Goal: Task Accomplishment & Management: Complete application form

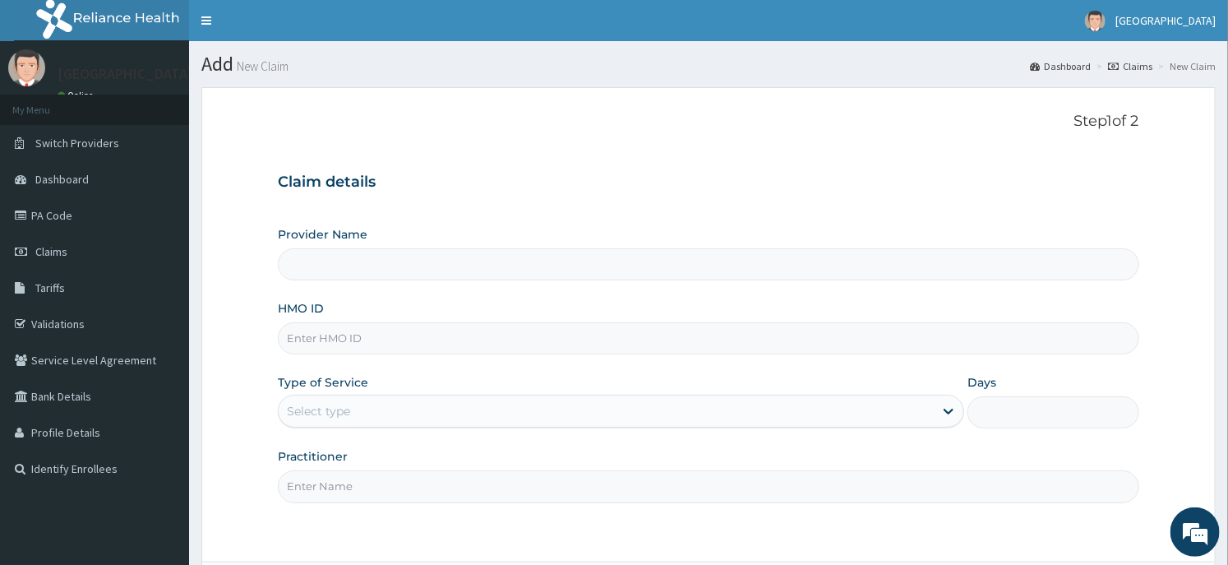
click at [359, 351] on input "HMO ID" at bounding box center [708, 338] width 860 height 32
click at [348, 341] on input "HMO ID" at bounding box center [708, 338] width 860 height 32
paste input "SVE/10129/A"
type input "SVE/10129/A"
click at [366, 417] on div "Select type" at bounding box center [606, 411] width 655 height 26
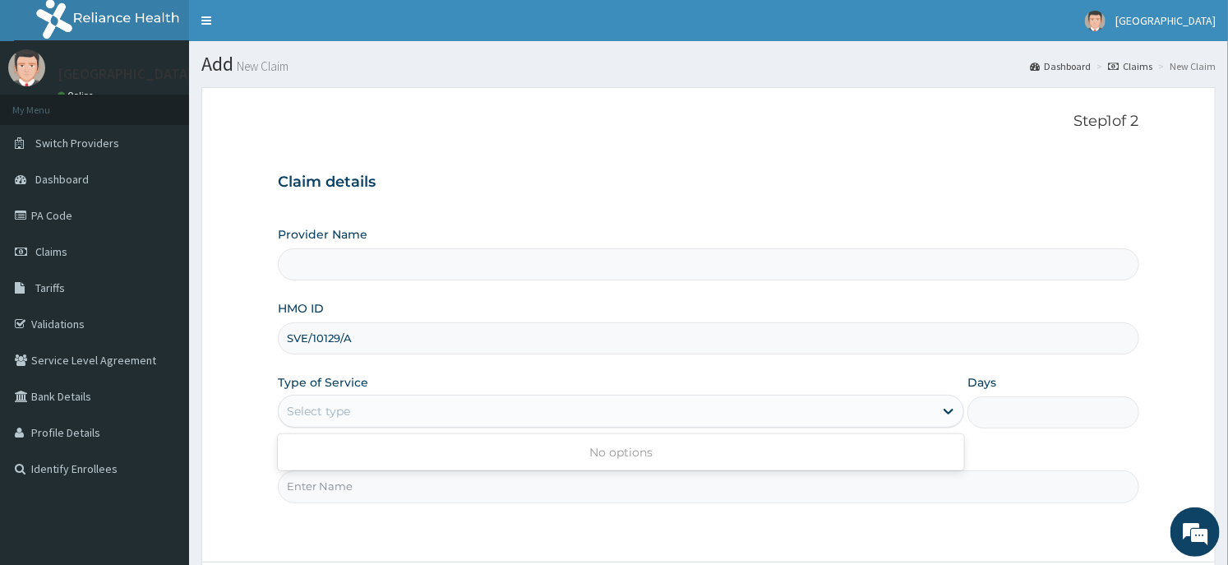
click at [436, 370] on div "Provider Name HMO ID SVE/10129/A Type of Service Use Up and Down to choose opti…" at bounding box center [708, 364] width 860 height 276
click at [395, 481] on input "Practitioner" at bounding box center [708, 486] width 860 height 32
type input "DR. DAWODU"
click at [408, 413] on div "Select type" at bounding box center [606, 411] width 655 height 26
click at [489, 376] on div "Type of Service Use Up and Down to choose options, press Enter to select the cu…" at bounding box center [621, 401] width 686 height 54
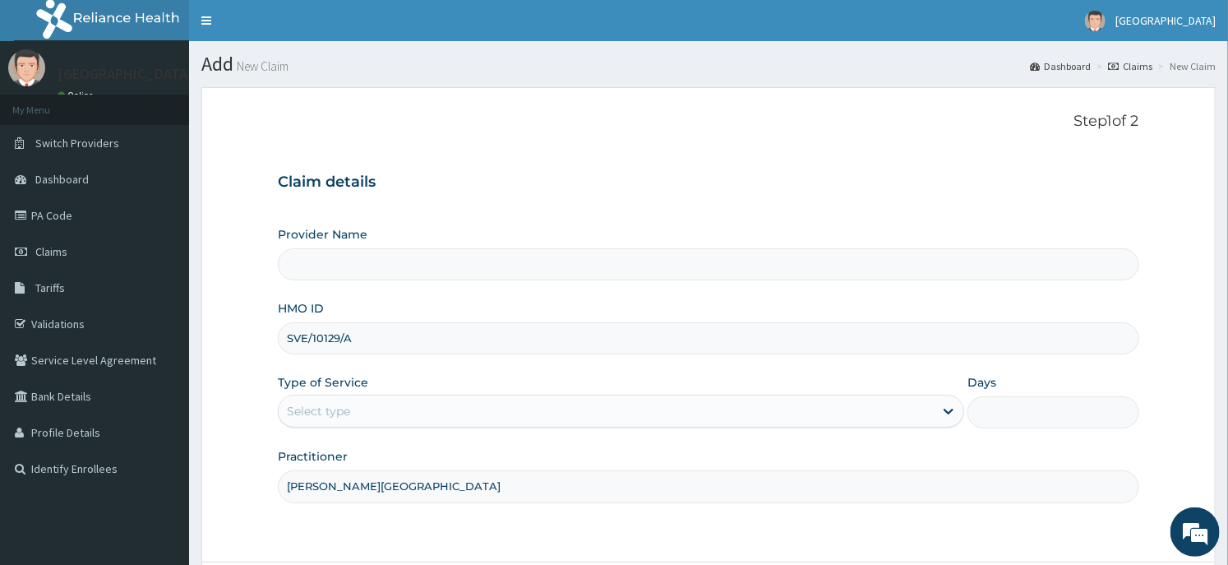
click at [481, 421] on div "Select type" at bounding box center [606, 411] width 655 height 26
click at [534, 386] on div "Type of Service Use Up and Down to choose options, press Enter to select the cu…" at bounding box center [621, 401] width 686 height 54
click at [496, 242] on div "Provider Name" at bounding box center [708, 253] width 860 height 54
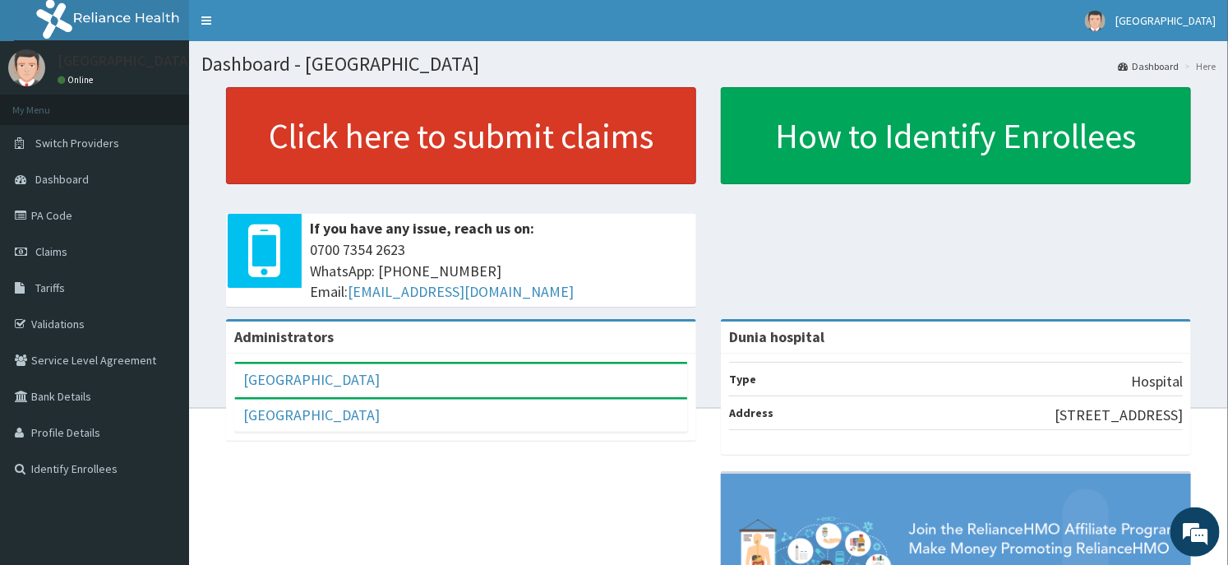
click at [530, 162] on link "Click here to submit claims" at bounding box center [461, 135] width 470 height 97
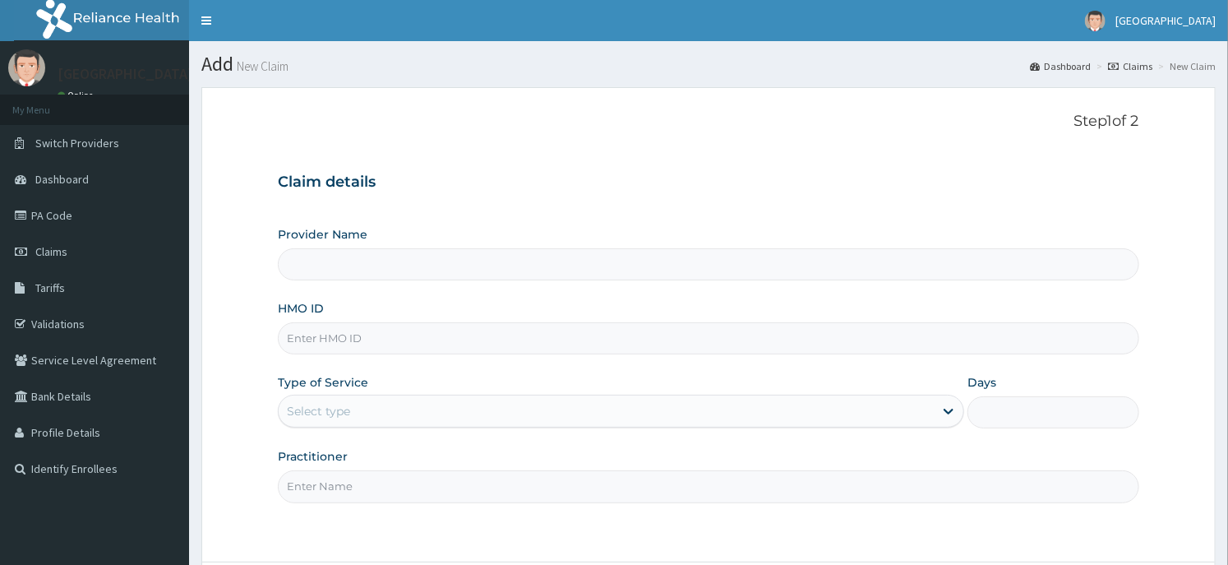
type input "Dunia hospital"
click at [365, 350] on input "HMO ID" at bounding box center [708, 338] width 860 height 32
paste input "SVE/10129/A"
type input "SVE/10129/A"
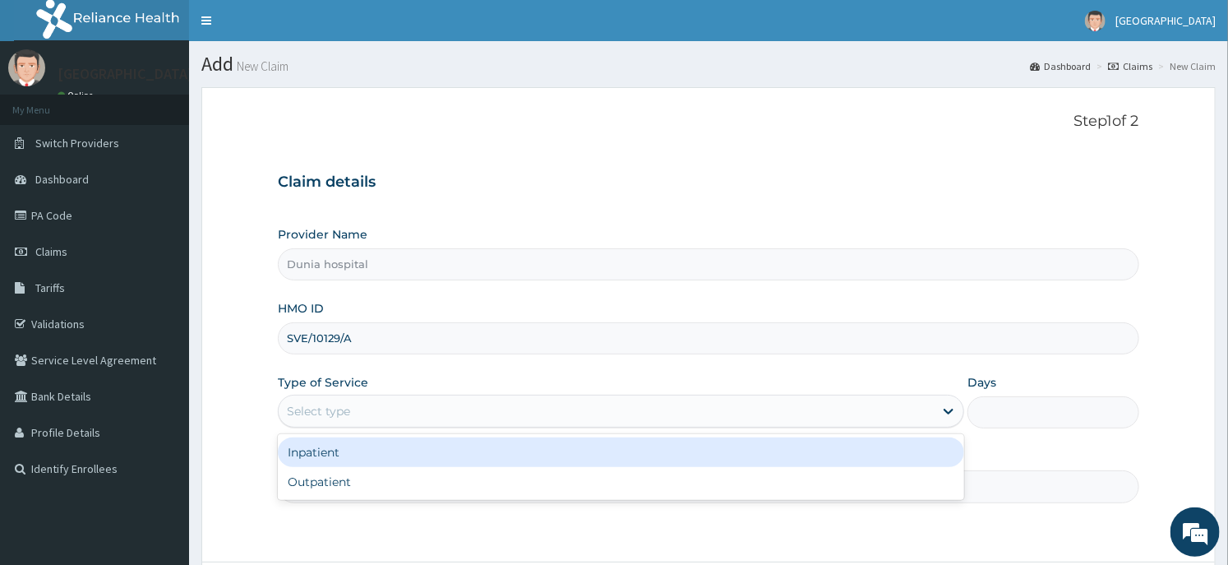
click at [382, 415] on div "Select type" at bounding box center [606, 411] width 655 height 26
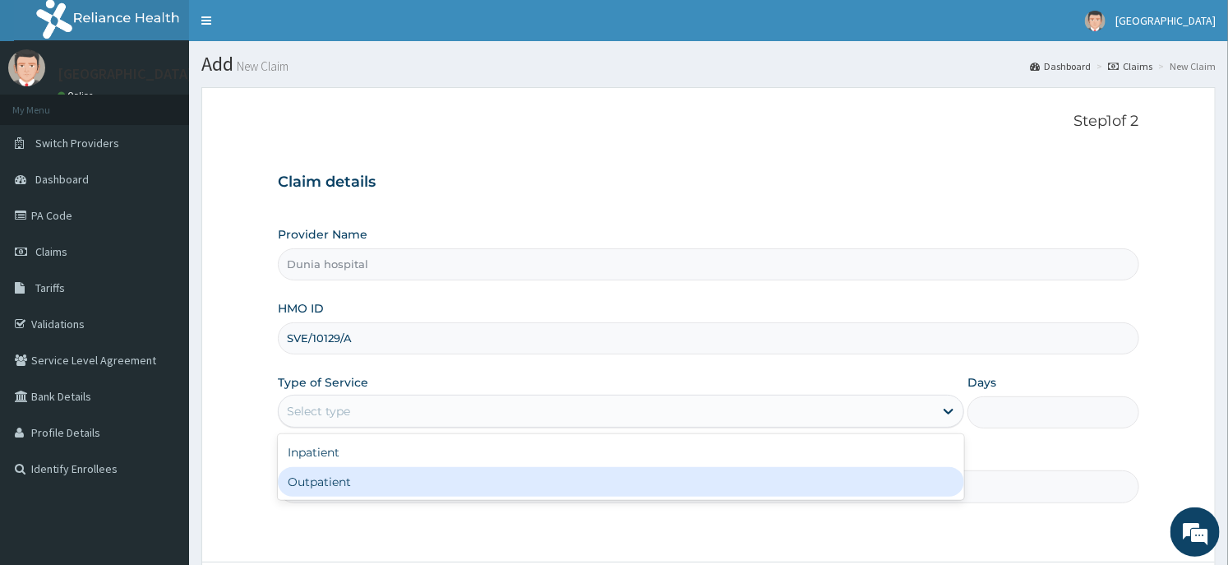
click at [352, 470] on div "Outpatient" at bounding box center [621, 482] width 686 height 30
type input "1"
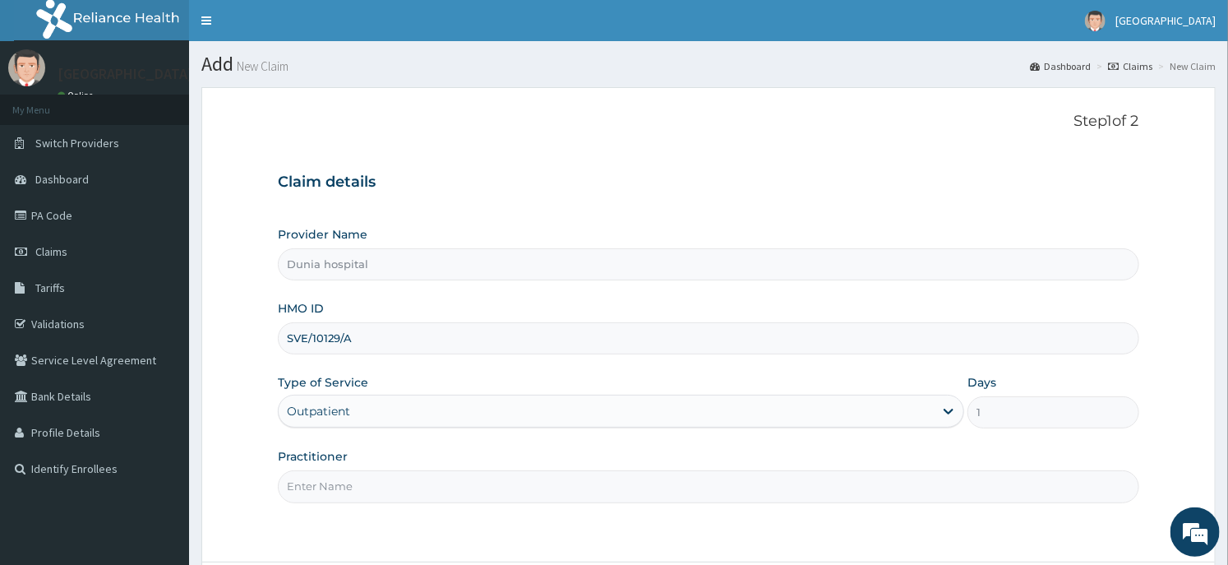
click at [352, 470] on input "Practitioner" at bounding box center [708, 486] width 860 height 32
type input "DR. DAWODU"
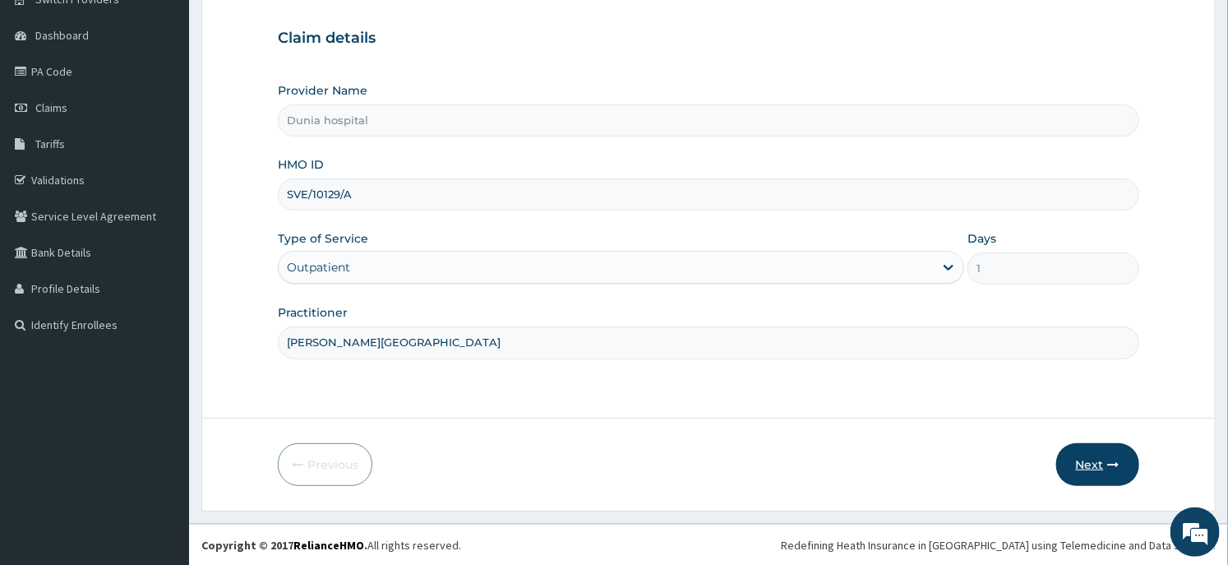
click at [1091, 444] on button "Next" at bounding box center [1097, 464] width 83 height 43
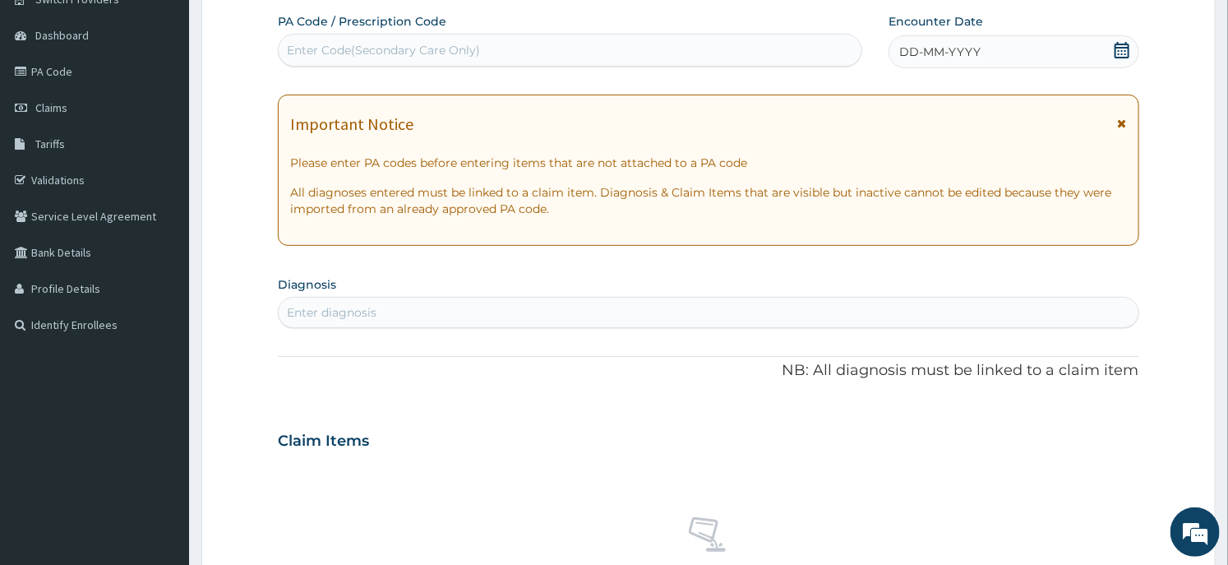
scroll to position [0, 0]
click at [1114, 51] on icon at bounding box center [1122, 50] width 16 height 16
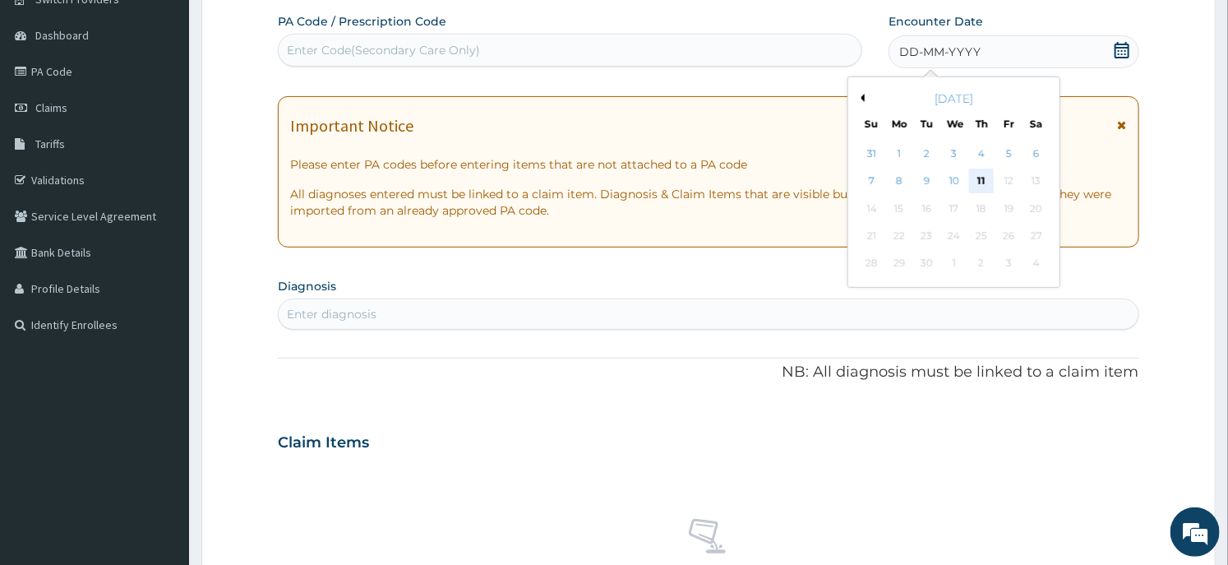
click at [972, 181] on div "11" at bounding box center [981, 181] width 25 height 25
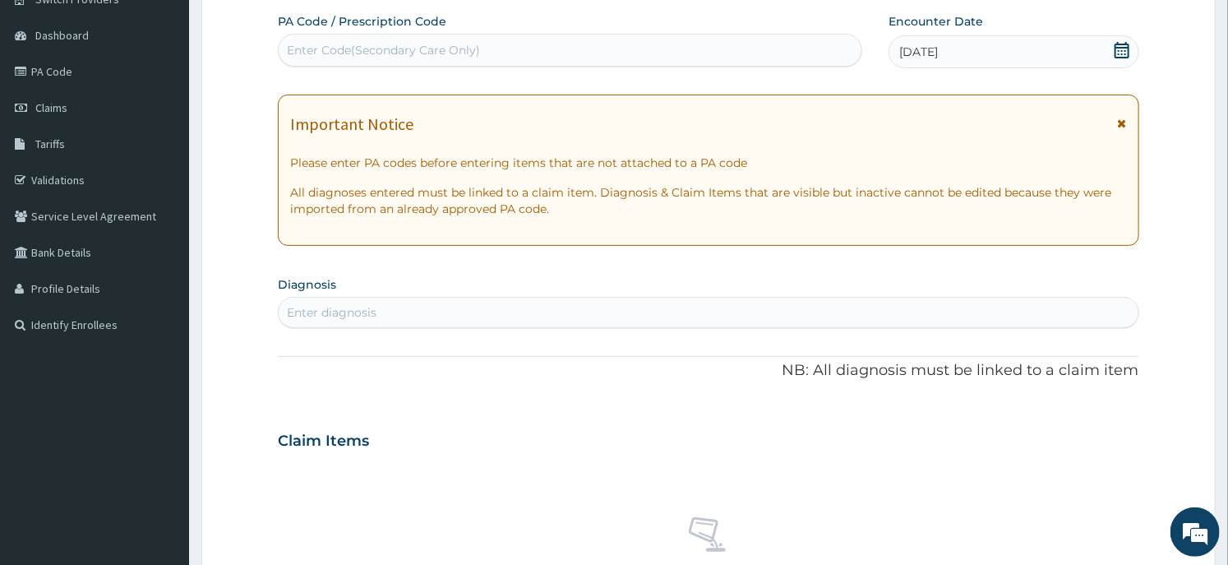
click at [486, 309] on div "Enter diagnosis" at bounding box center [708, 312] width 859 height 26
type input "malaria"
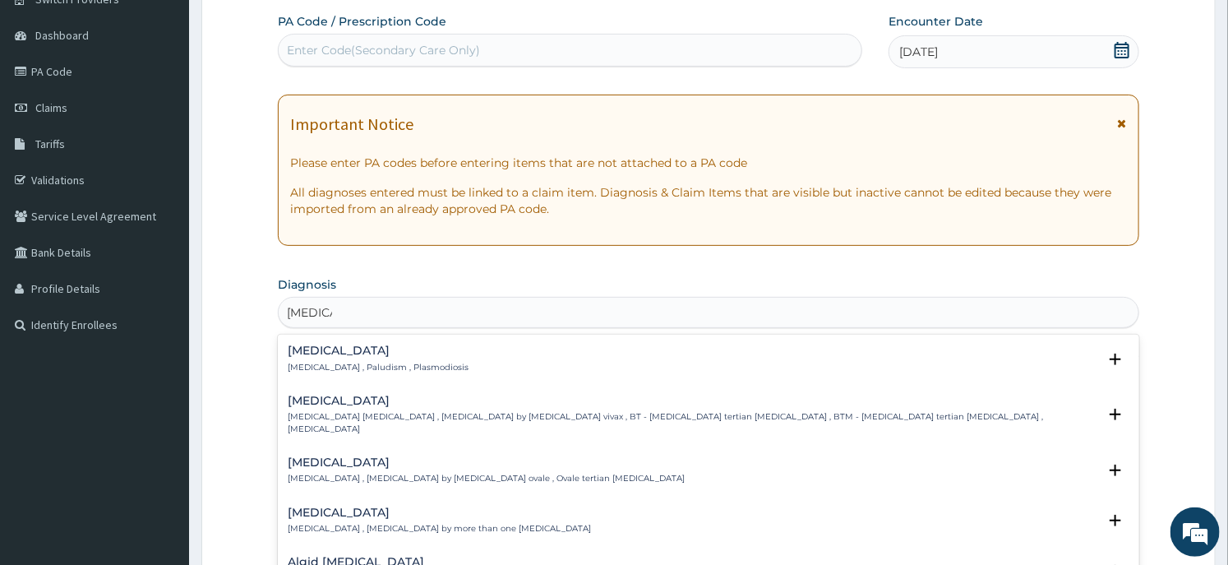
click at [316, 362] on p "Malaria , Paludism , Plasmodiosis" at bounding box center [378, 368] width 181 height 12
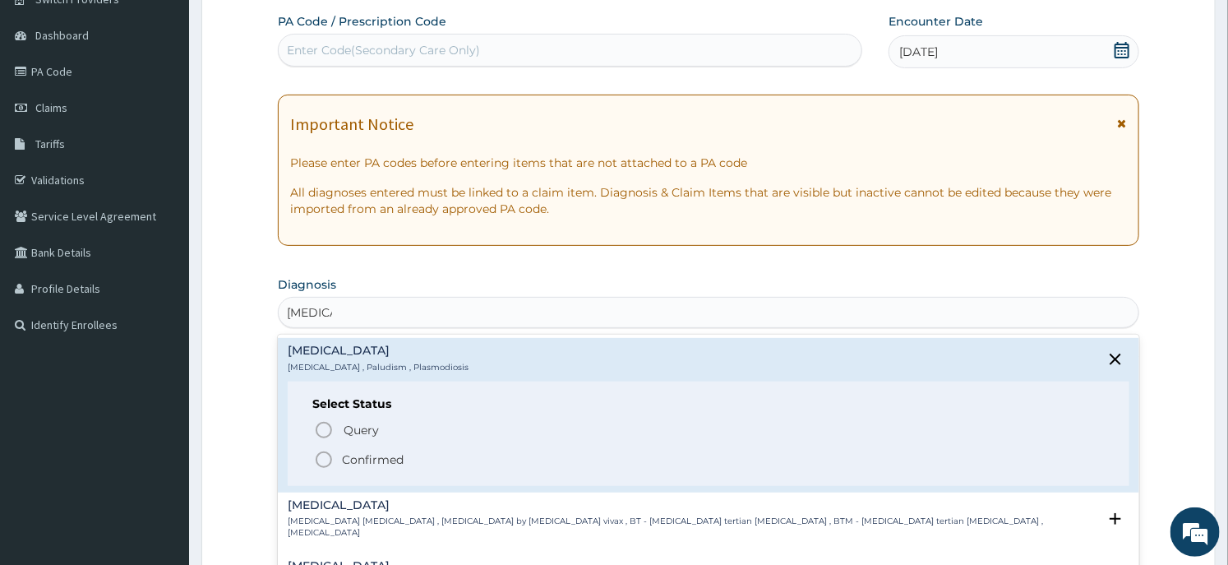
click at [335, 452] on span "Confirmed" at bounding box center [709, 460] width 790 height 20
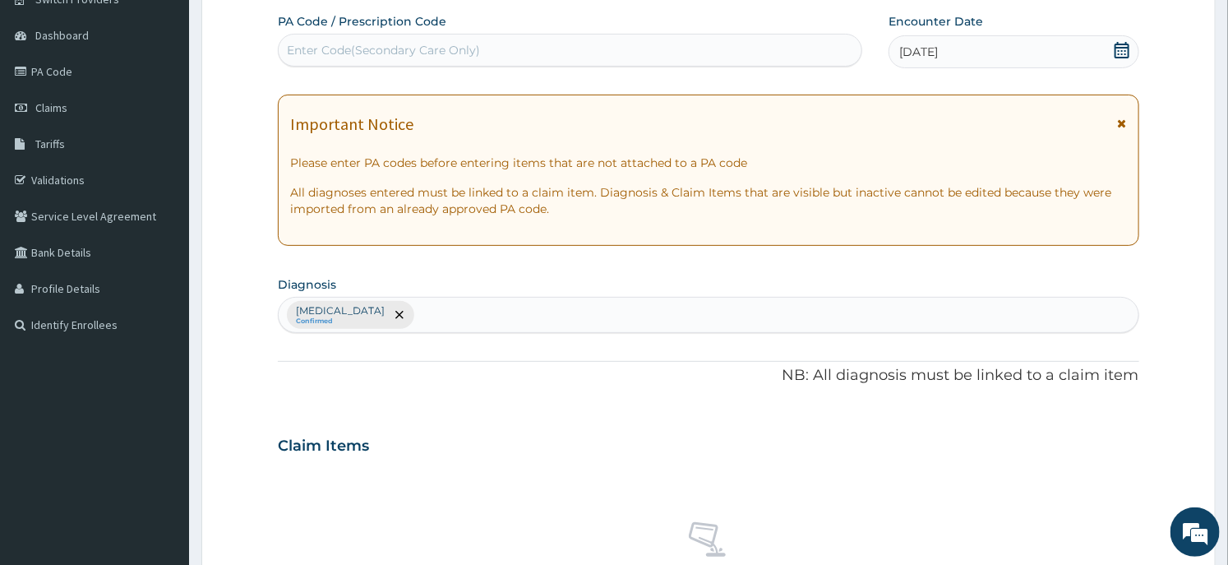
click at [326, 368] on p "NB: All diagnosis must be linked to a claim item" at bounding box center [708, 375] width 860 height 21
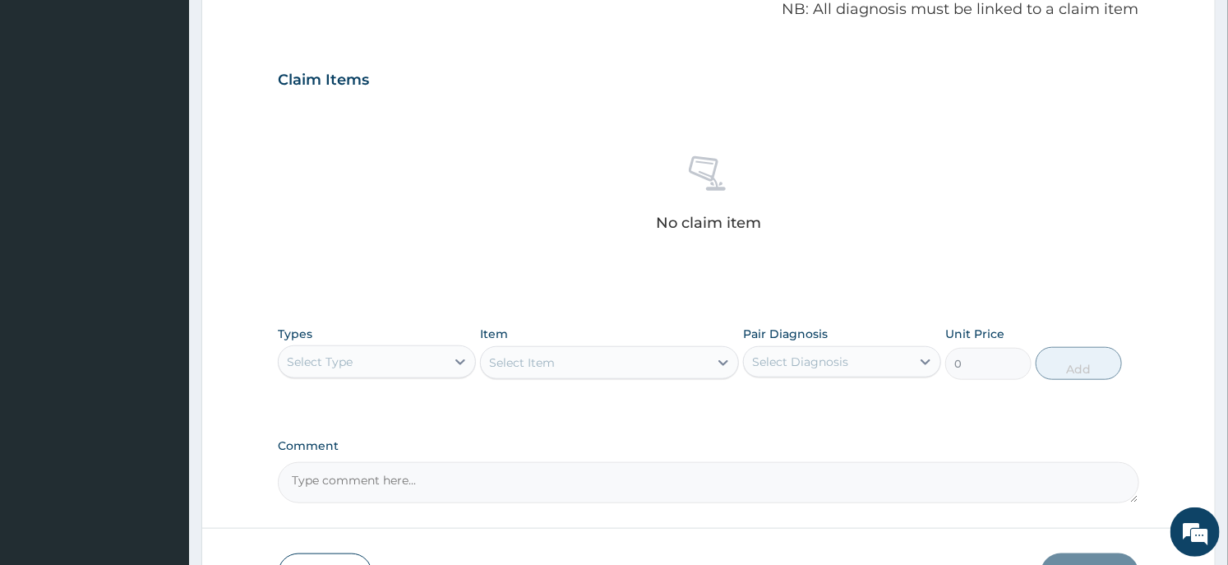
click at [442, 366] on div "Select Type" at bounding box center [362, 361] width 167 height 26
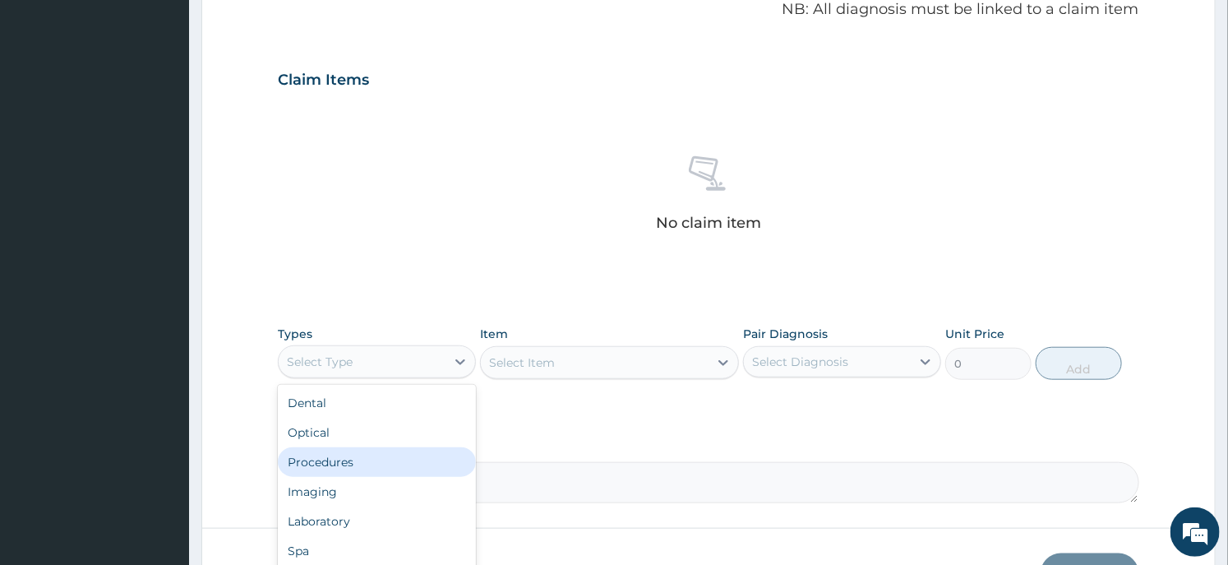
scroll to position [55, 0]
click at [376, 467] on div "Laboratory" at bounding box center [377, 466] width 198 height 30
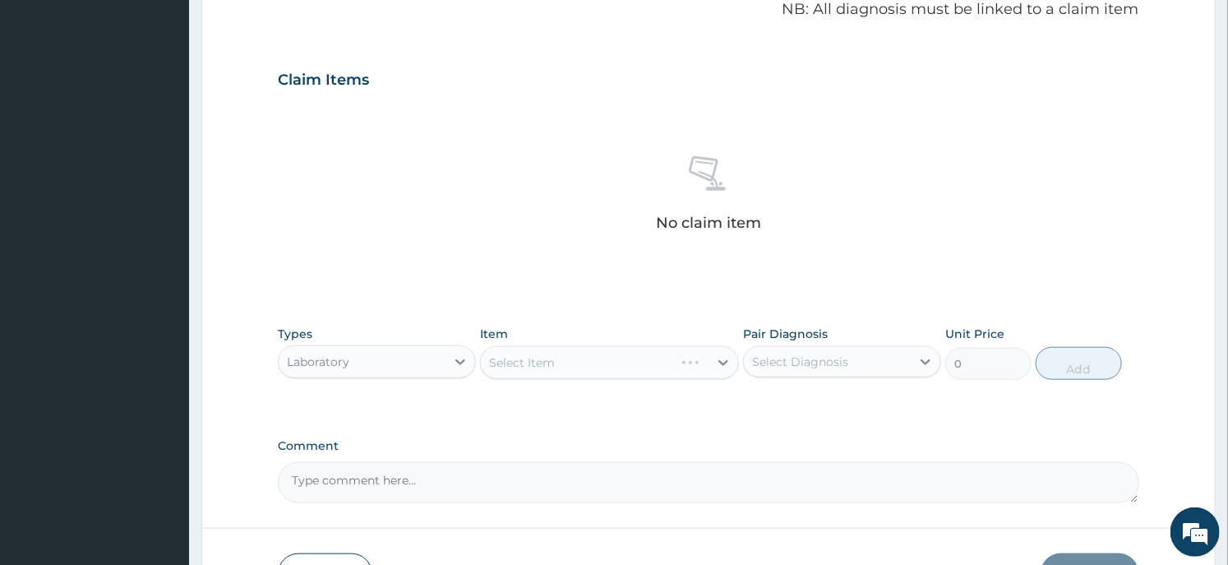
click at [585, 359] on div "Select Item" at bounding box center [609, 362] width 258 height 33
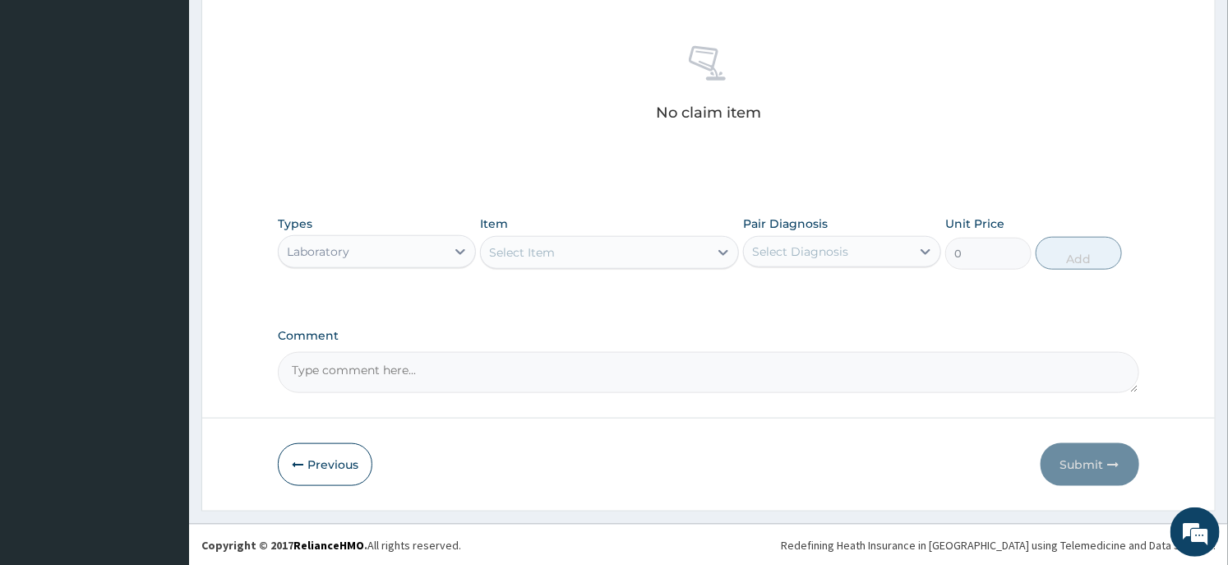
click at [600, 263] on div "Select Item" at bounding box center [594, 252] width 227 height 26
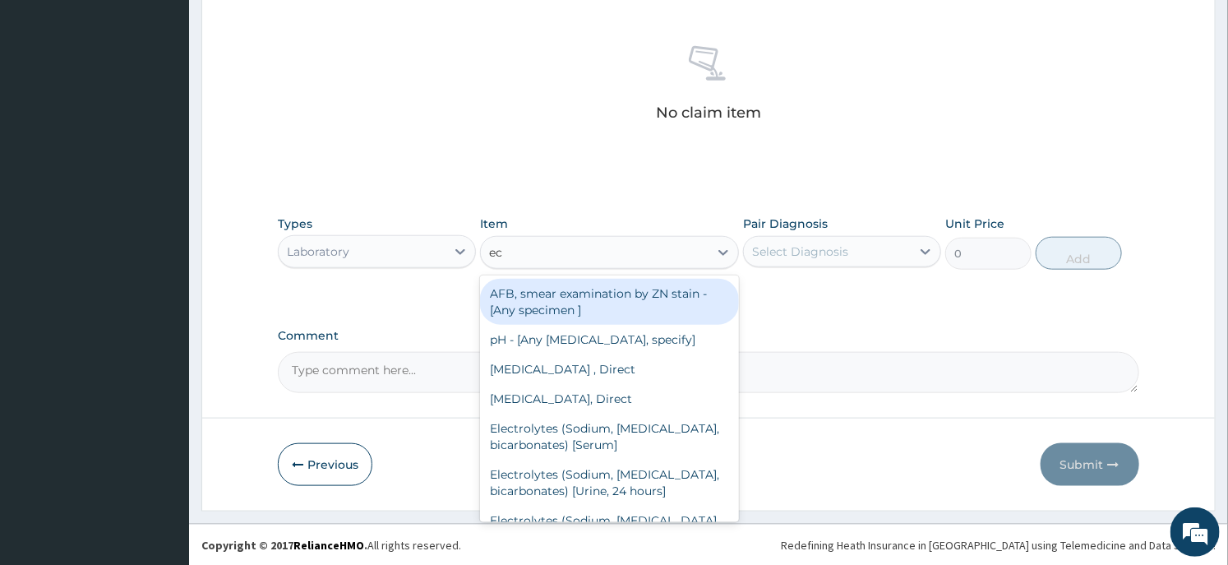
type input "ec"
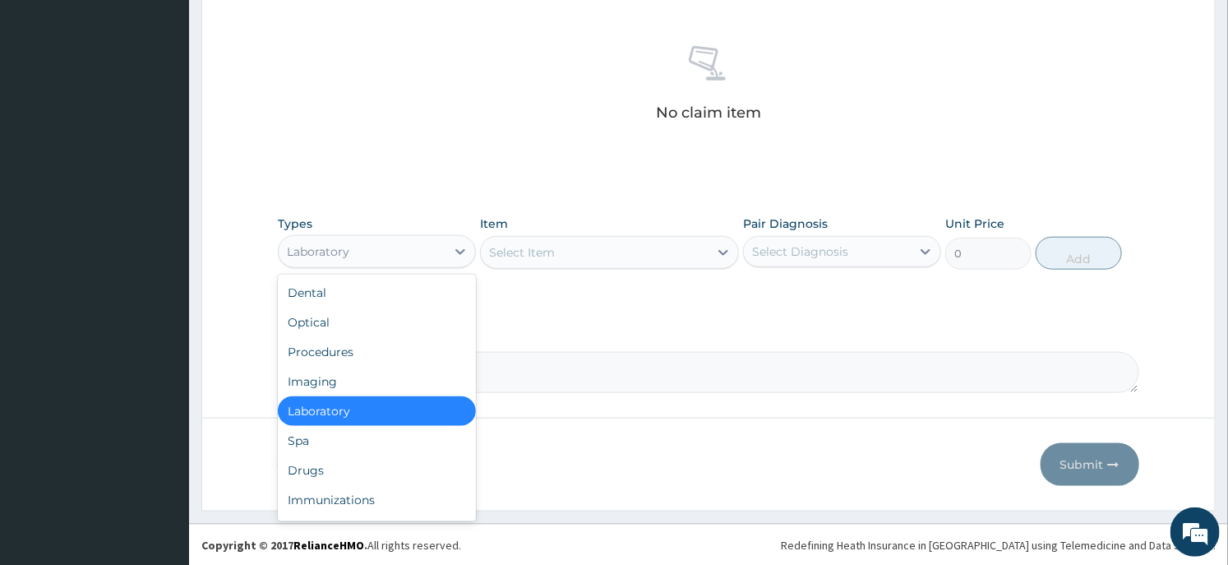
click at [398, 253] on div "Laboratory" at bounding box center [362, 251] width 167 height 26
click at [324, 373] on div "Imaging" at bounding box center [377, 382] width 198 height 30
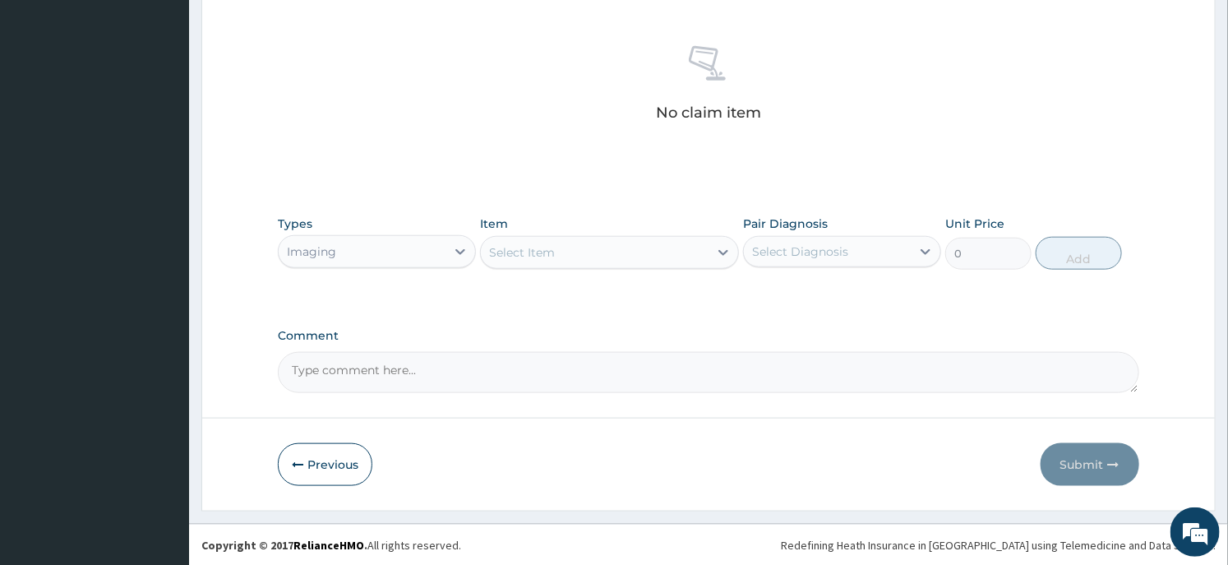
click at [584, 258] on div "Select Item" at bounding box center [594, 252] width 227 height 26
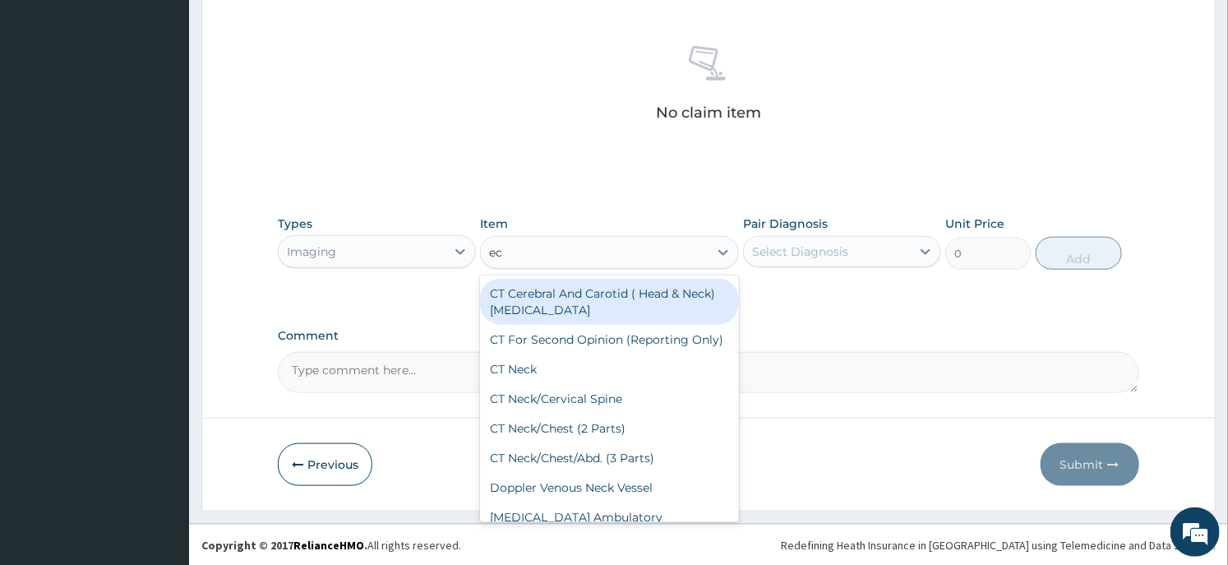
type input "ecg"
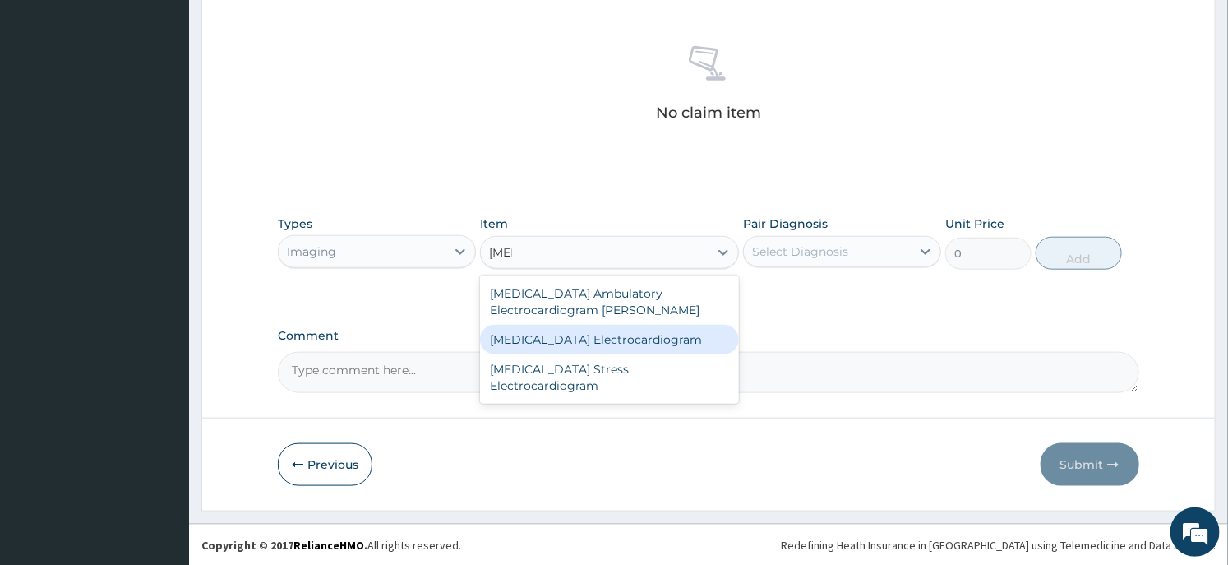
click at [612, 331] on div "ECG Electrocardiogram" at bounding box center [609, 340] width 258 height 30
type input "8600"
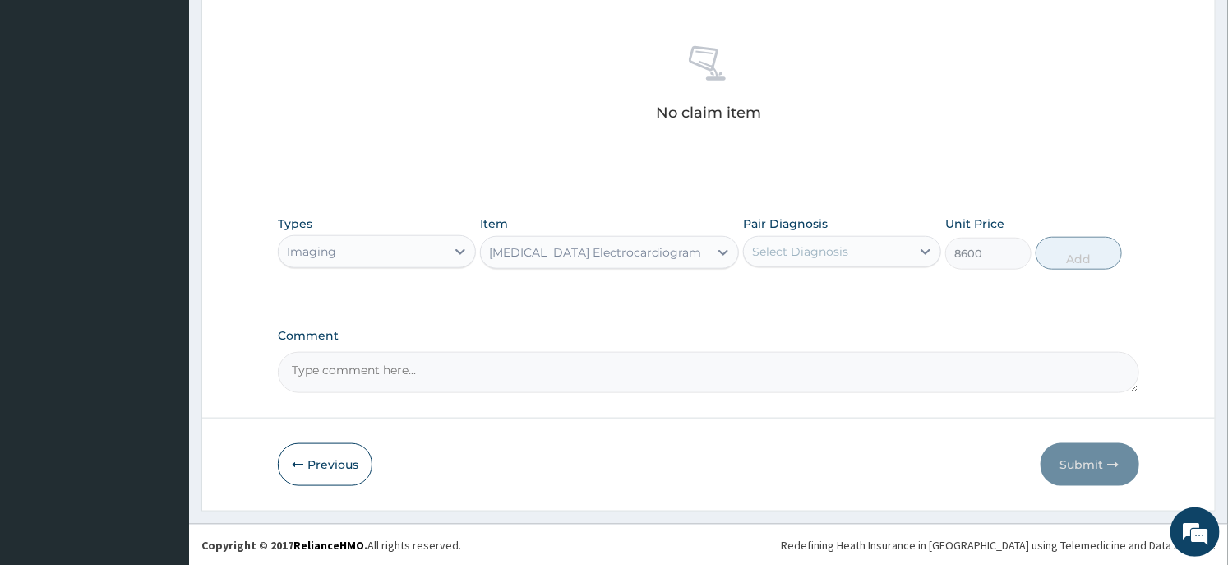
scroll to position [0, 0]
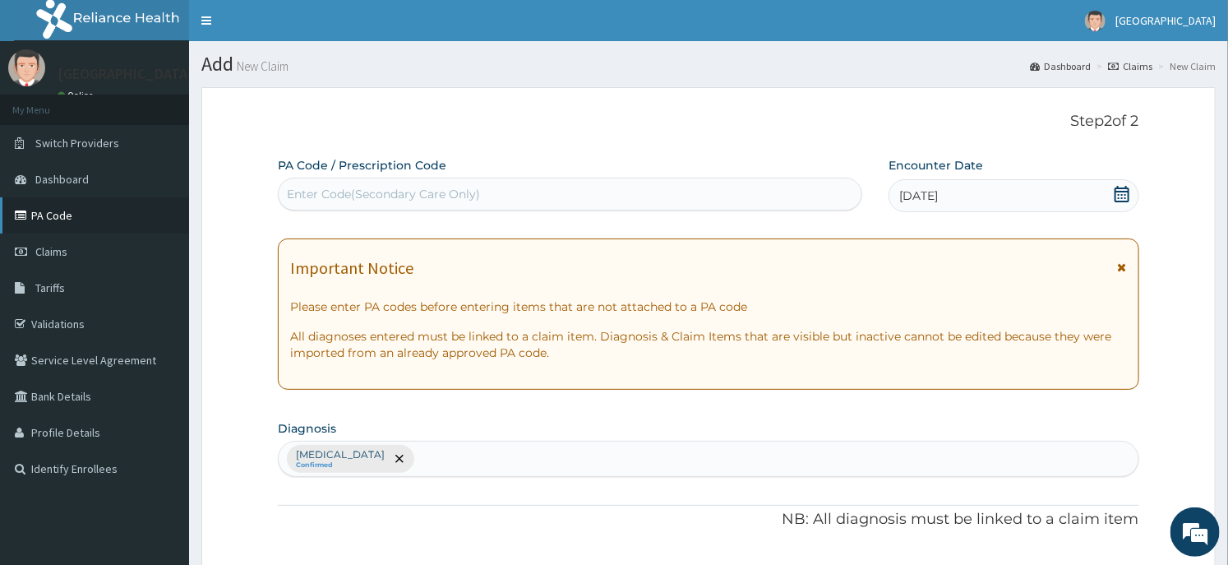
click at [72, 224] on link "PA Code" at bounding box center [94, 215] width 189 height 36
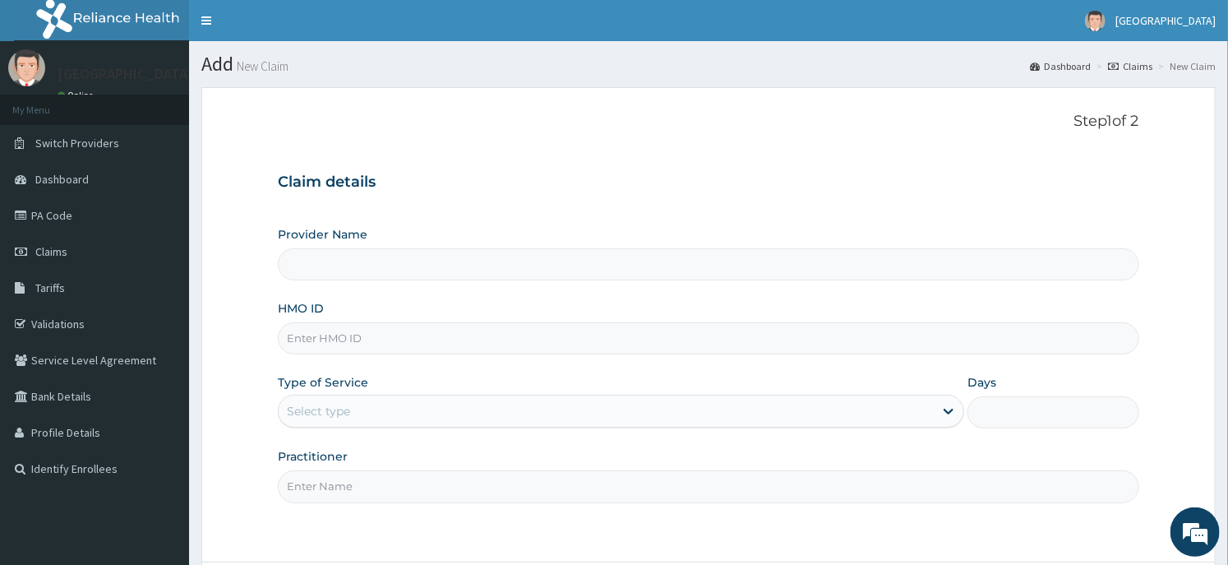
type input "Dunia hospital"
click at [99, 219] on link "PA Code" at bounding box center [94, 215] width 189 height 36
type input "SVE/10129/A"
click at [383, 413] on div "Select type" at bounding box center [606, 411] width 655 height 26
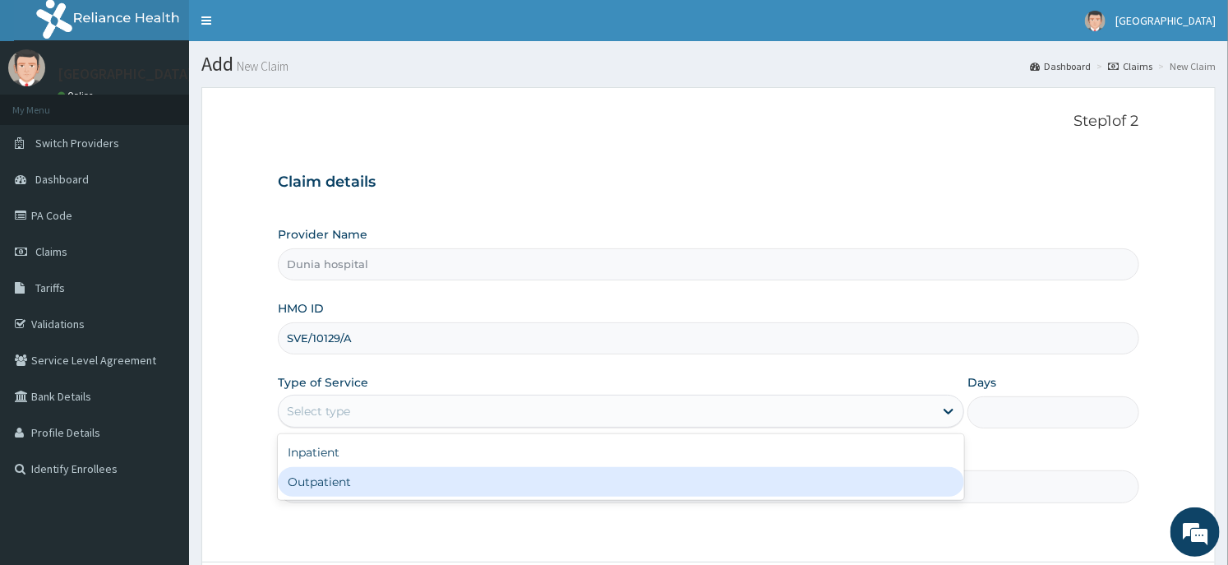
click at [376, 480] on div "Outpatient" at bounding box center [621, 482] width 686 height 30
type input "1"
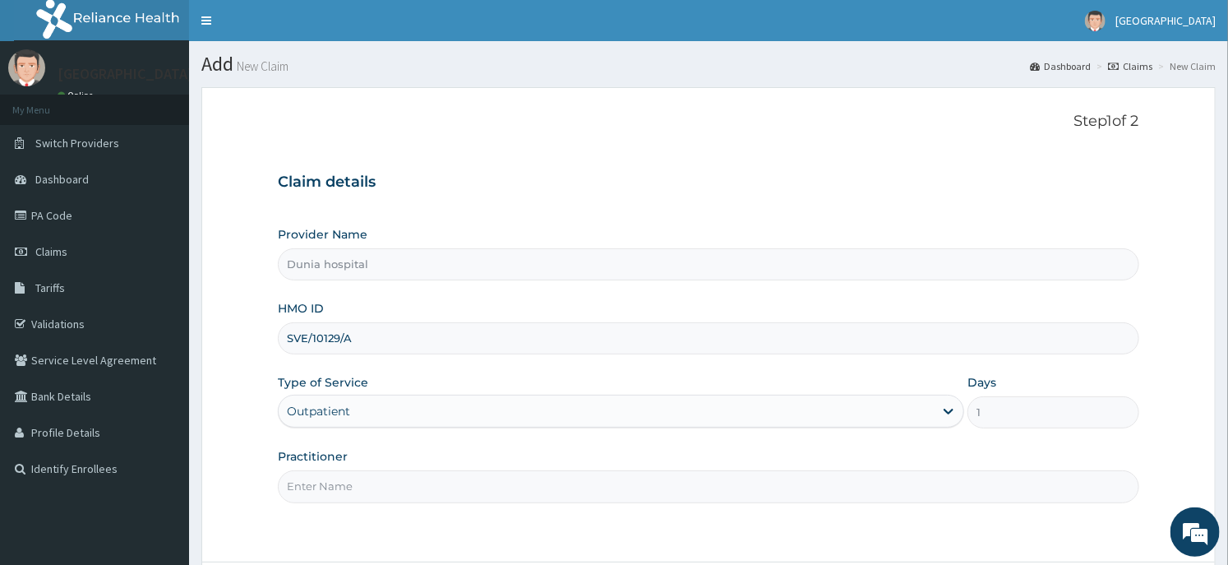
click at [390, 475] on input "Practitioner" at bounding box center [708, 486] width 860 height 32
type input "[PERSON_NAME][GEOGRAPHIC_DATA]"
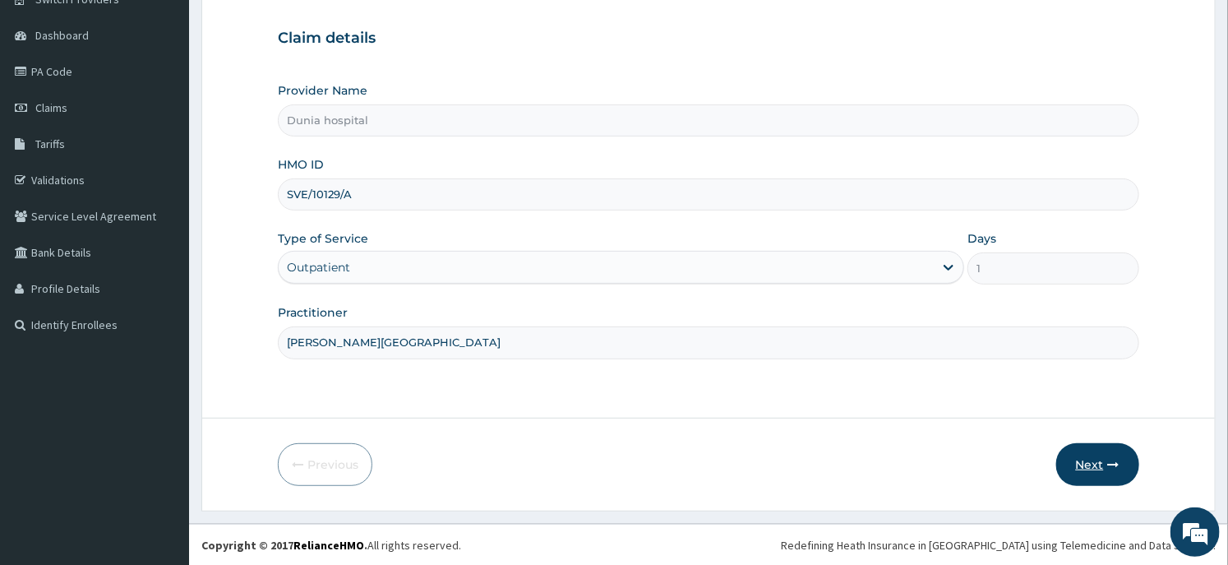
click at [1077, 466] on button "Next" at bounding box center [1097, 464] width 83 height 43
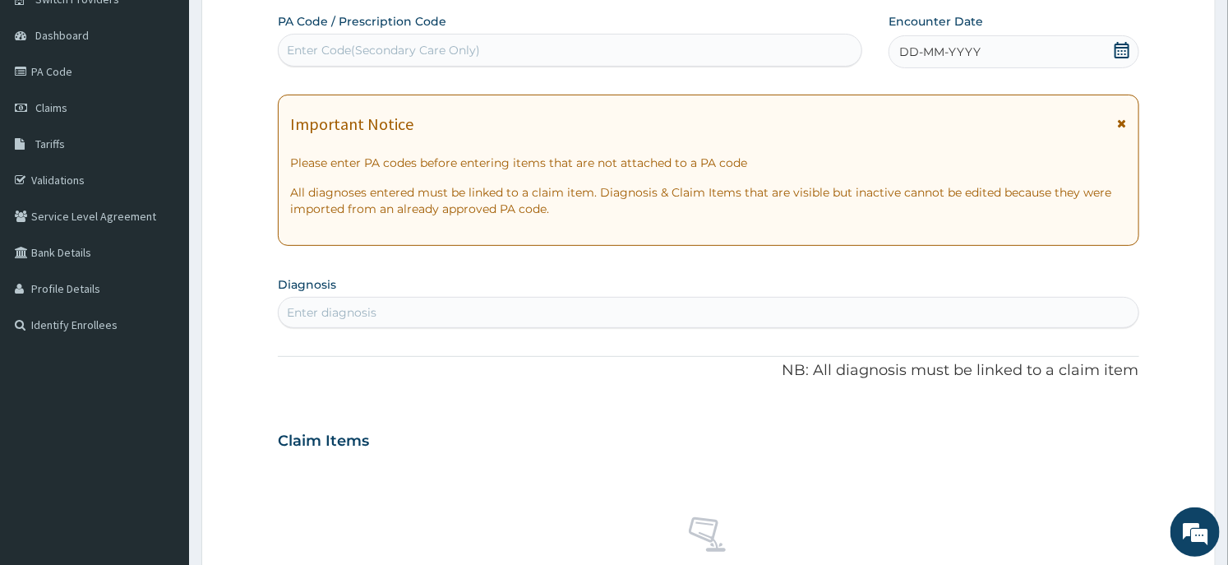
scroll to position [0, 0]
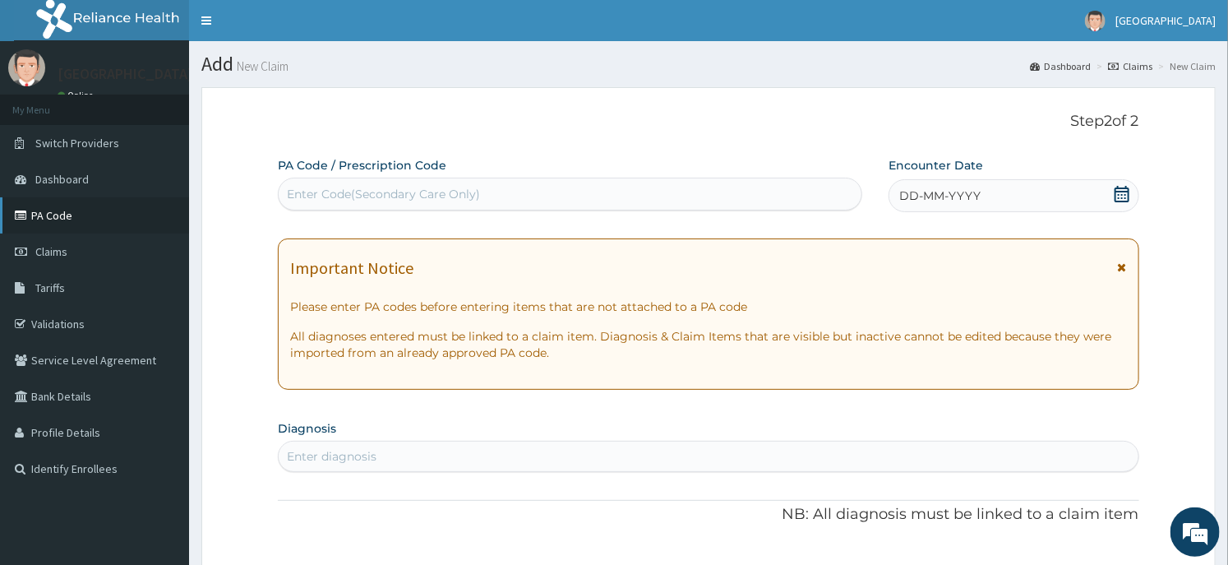
click at [69, 224] on link "PA Code" at bounding box center [94, 215] width 189 height 36
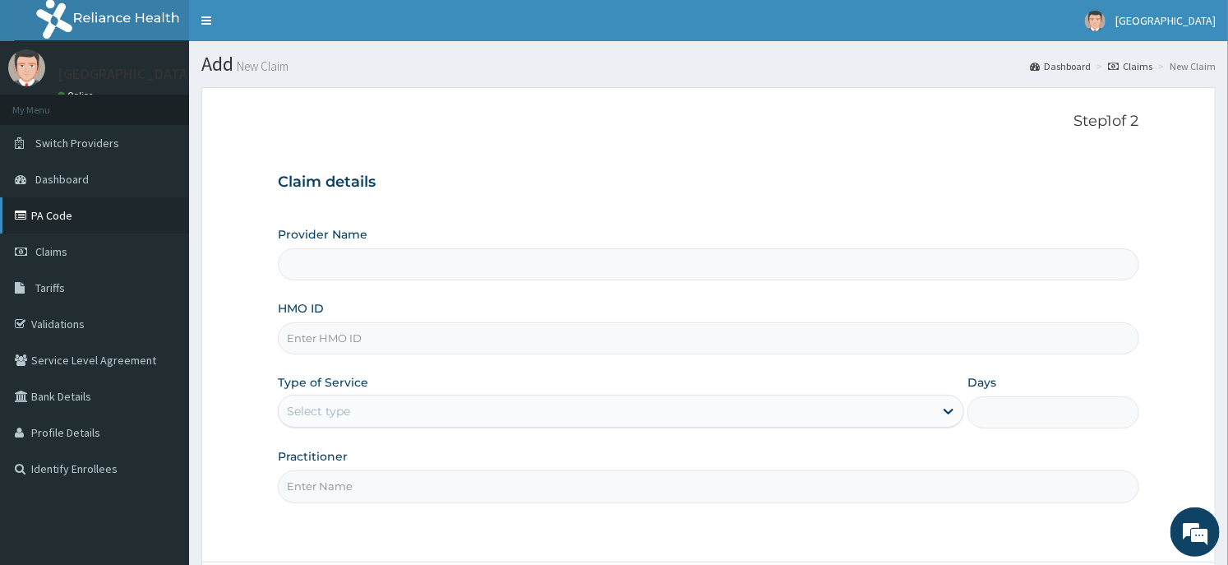
type input "Dunia hospital"
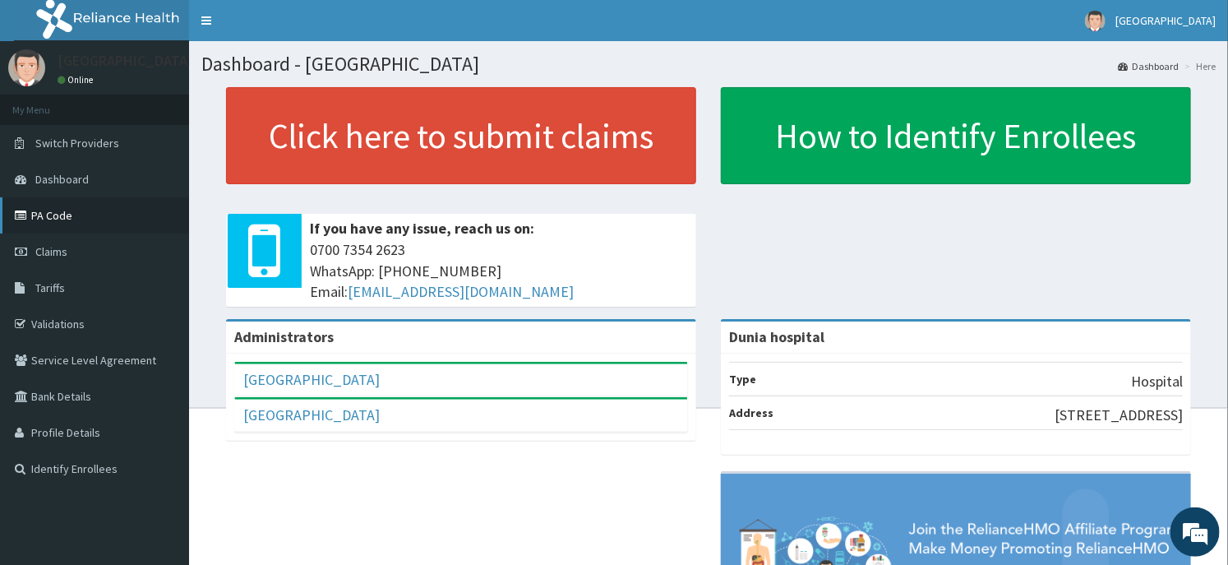
click at [62, 223] on link "PA Code" at bounding box center [94, 215] width 189 height 36
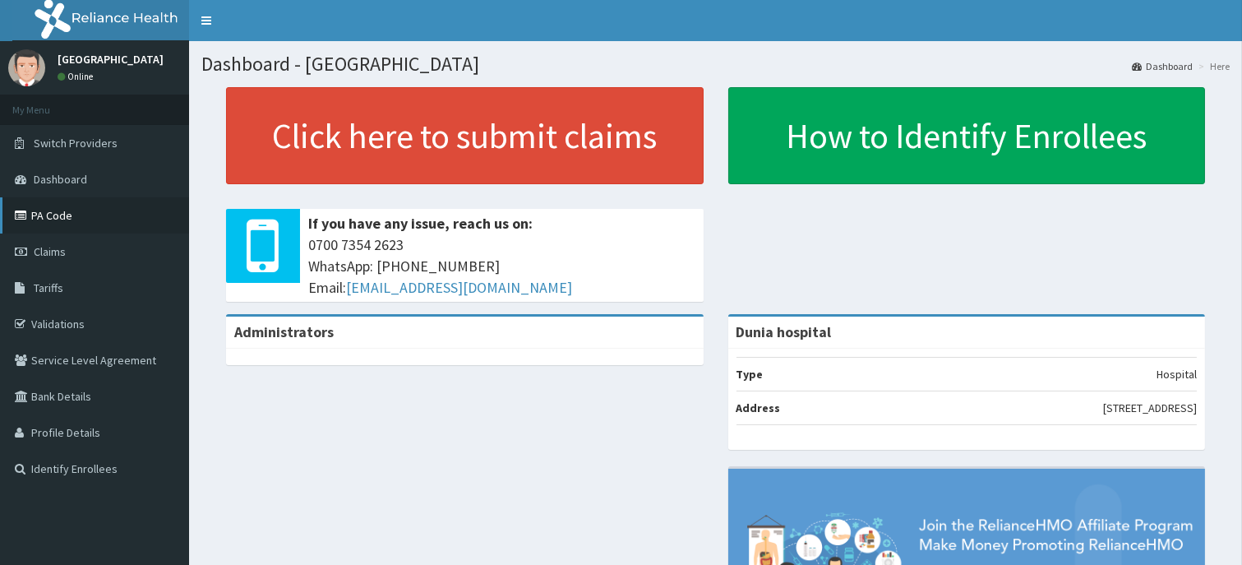
click at [70, 214] on link "PA Code" at bounding box center [94, 215] width 189 height 36
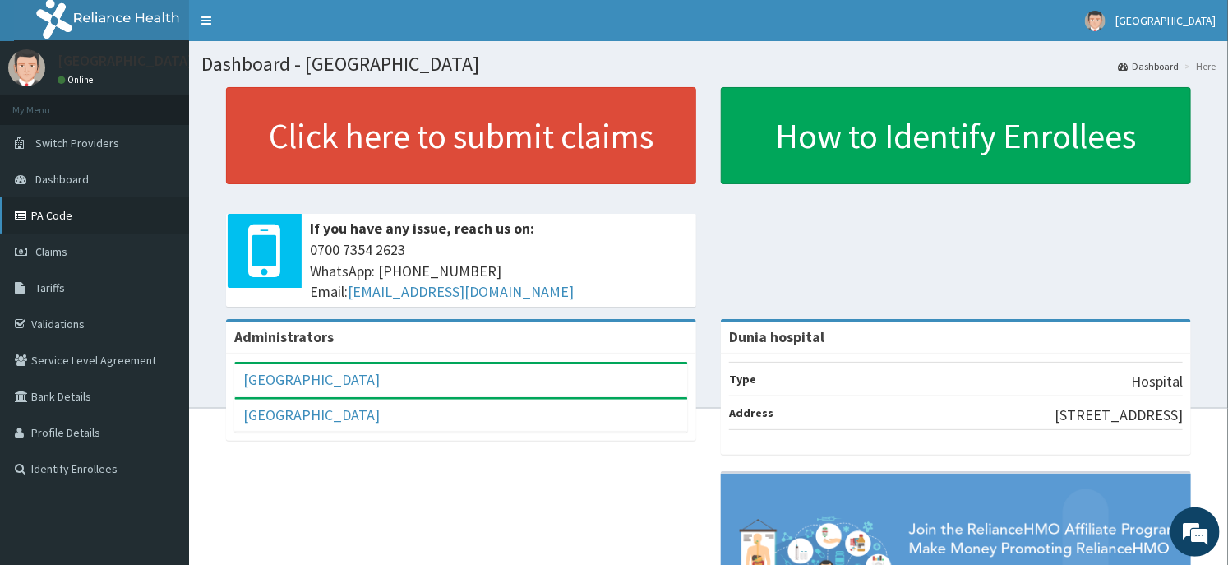
click at [60, 216] on link "PA Code" at bounding box center [94, 215] width 189 height 36
drag, startPoint x: 381, startPoint y: 270, endPoint x: 498, endPoint y: 272, distance: 116.7
click at [498, 272] on span "0700 7354 2623 WhatsApp: 017001580 Email: hellonigeria@getreliancehealth.com" at bounding box center [499, 270] width 378 height 63
click at [53, 205] on link "PA Code" at bounding box center [94, 215] width 189 height 36
